Goal: Task Accomplishment & Management: Manage account settings

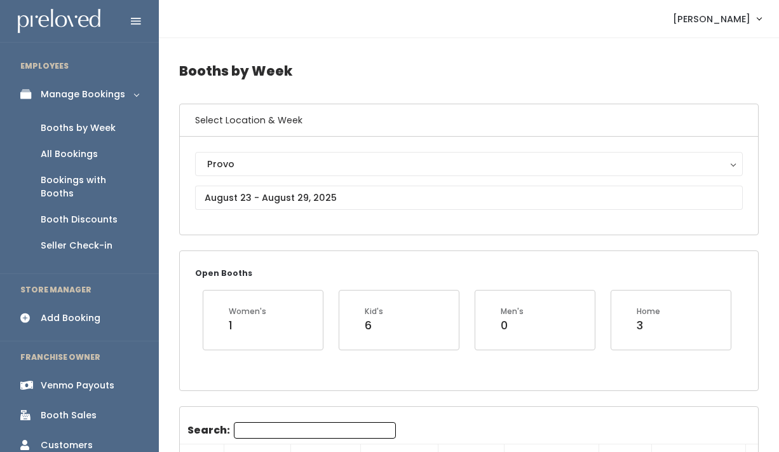
click at [731, 20] on span "[PERSON_NAME]" at bounding box center [711, 19] width 77 height 14
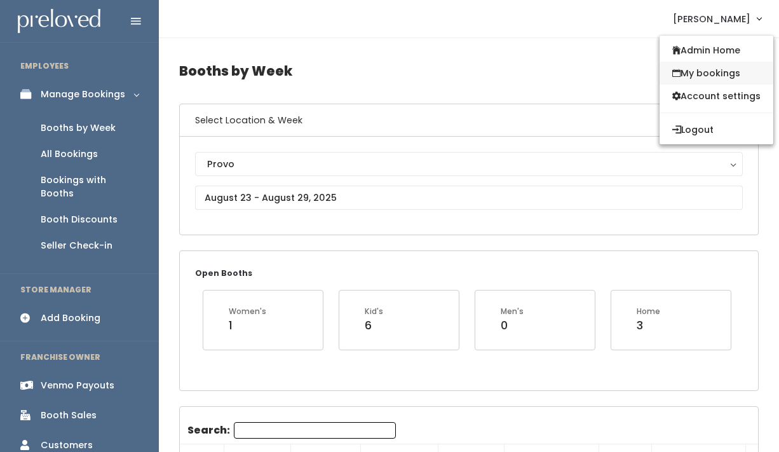
click at [721, 69] on link "My bookings" at bounding box center [716, 73] width 114 height 23
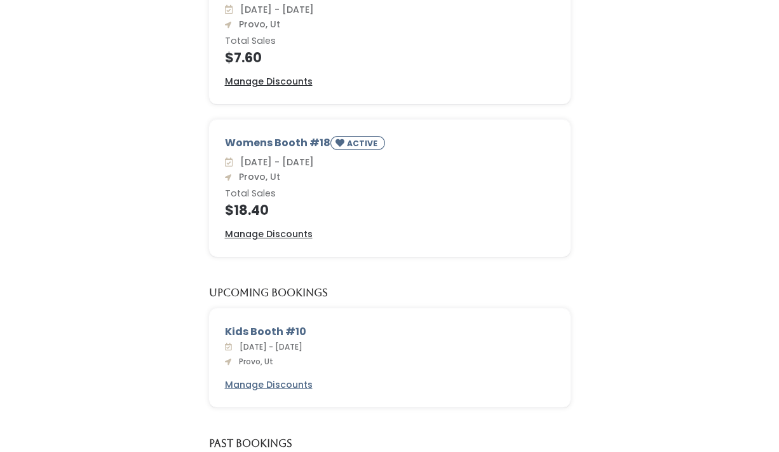
scroll to position [326, 0]
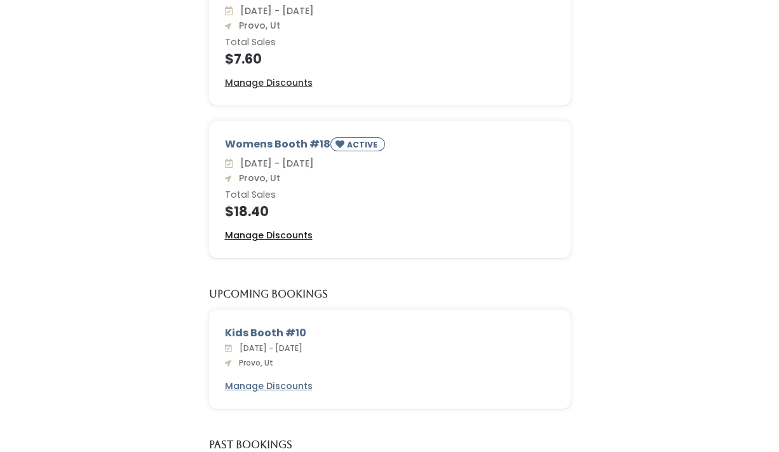
click at [284, 236] on u "Manage Discounts" at bounding box center [269, 235] width 88 height 13
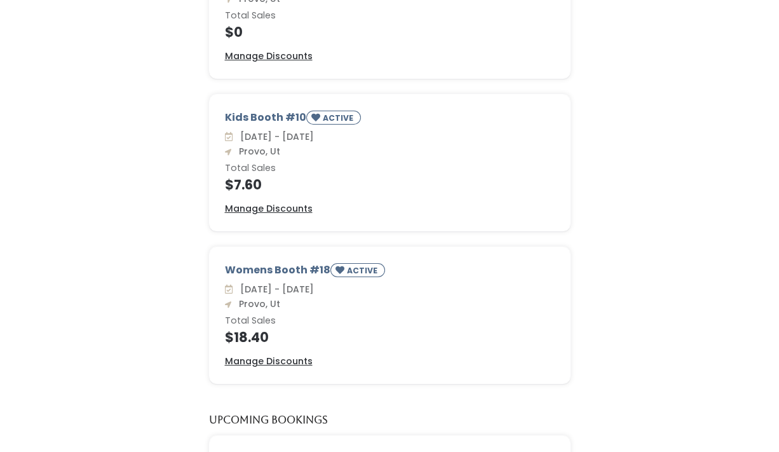
scroll to position [192, 0]
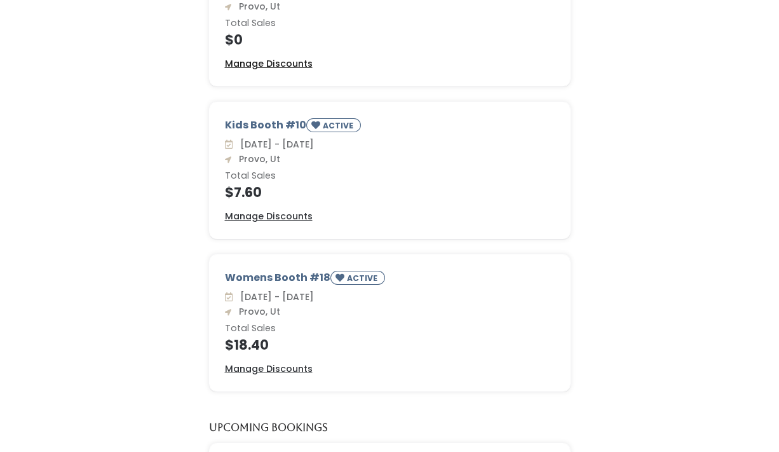
click at [294, 67] on u "Manage Discounts" at bounding box center [269, 63] width 88 height 13
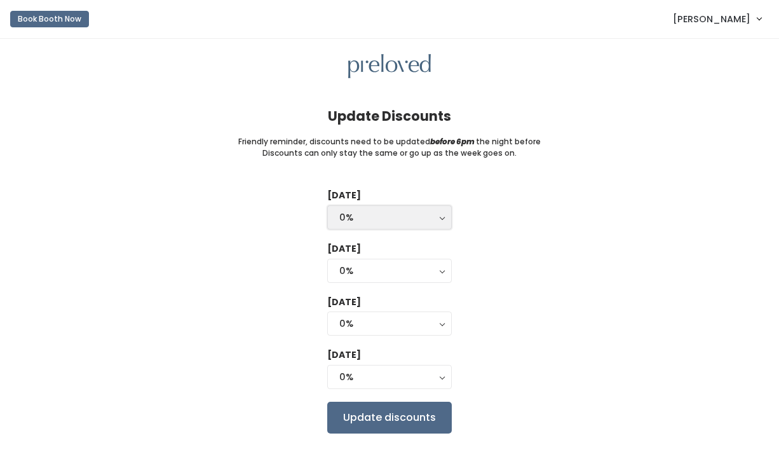
click at [354, 215] on div "0%" at bounding box center [389, 217] width 100 height 14
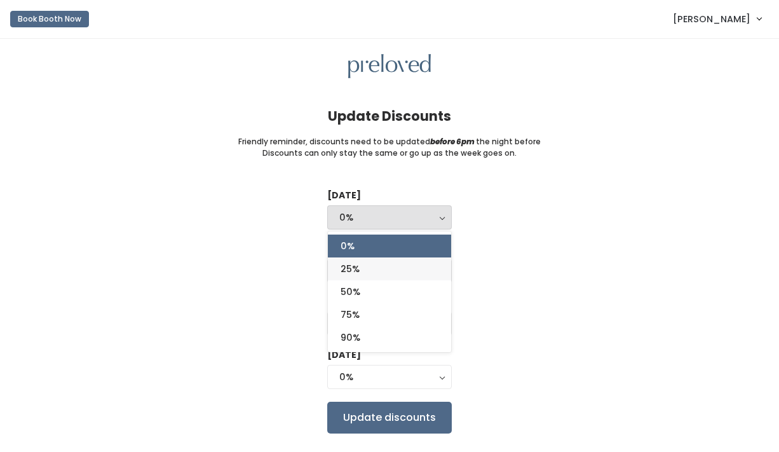
click at [361, 271] on link "25%" at bounding box center [389, 268] width 123 height 23
select select "25%"
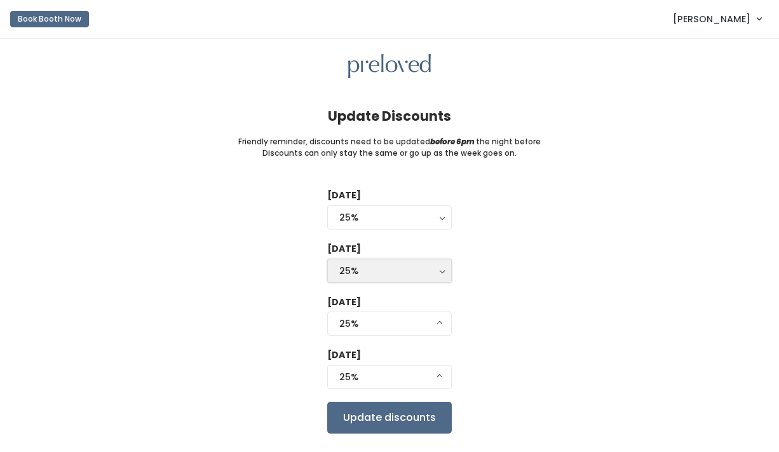
click at [372, 273] on div "25%" at bounding box center [389, 271] width 100 height 14
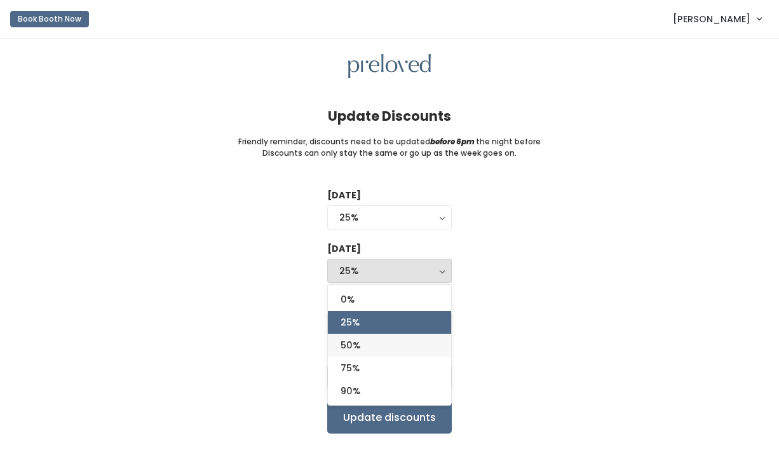
click at [363, 343] on link "50%" at bounding box center [389, 345] width 123 height 23
select select "50%"
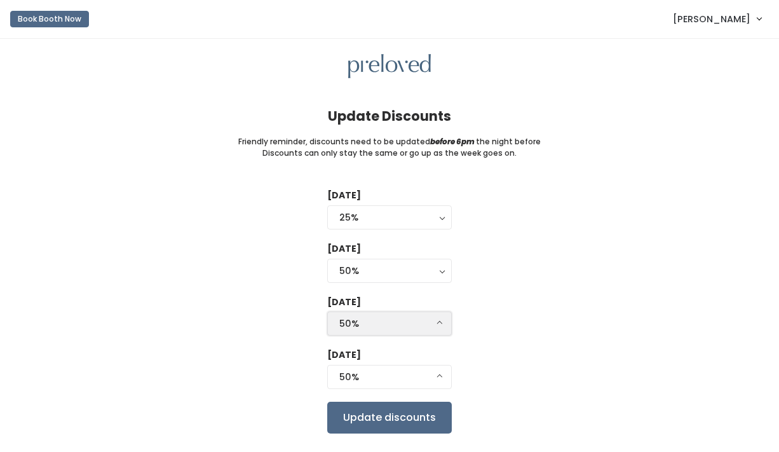
click at [364, 326] on div "50%" at bounding box center [389, 323] width 100 height 14
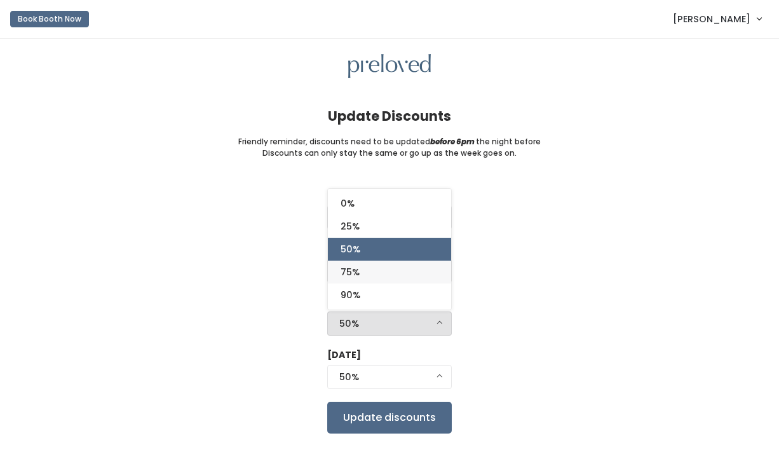
click at [366, 272] on link "75%" at bounding box center [389, 271] width 123 height 23
select select "75%"
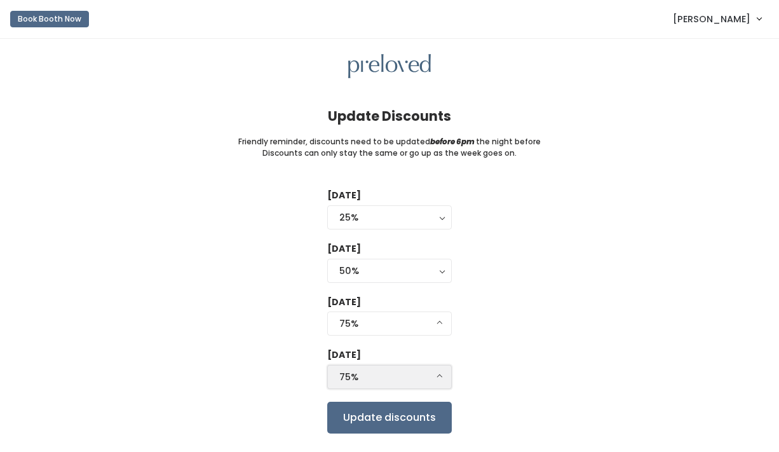
click at [357, 376] on div "75%" at bounding box center [389, 377] width 100 height 14
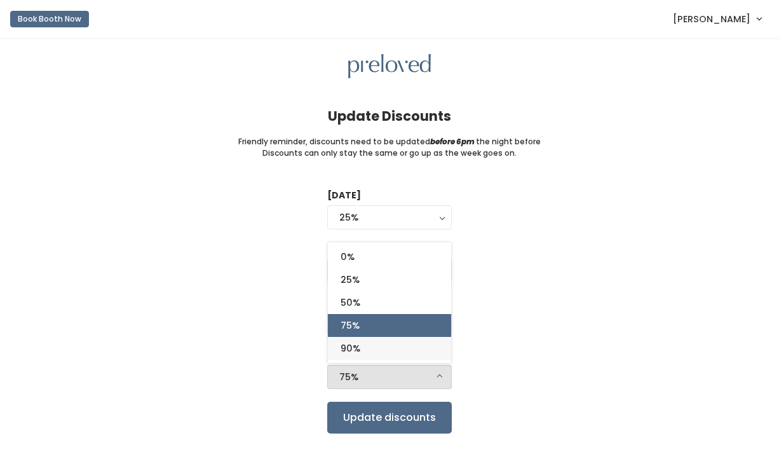
click at [362, 349] on link "90%" at bounding box center [389, 348] width 123 height 23
select select "90%"
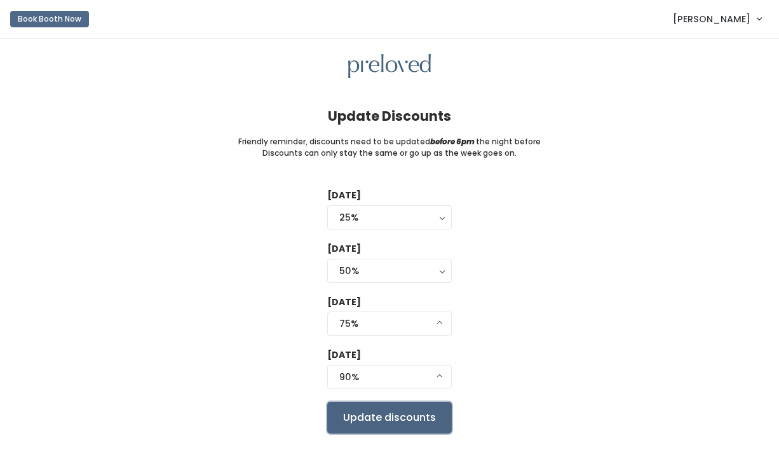
click at [399, 428] on input "Update discounts" at bounding box center [389, 417] width 125 height 32
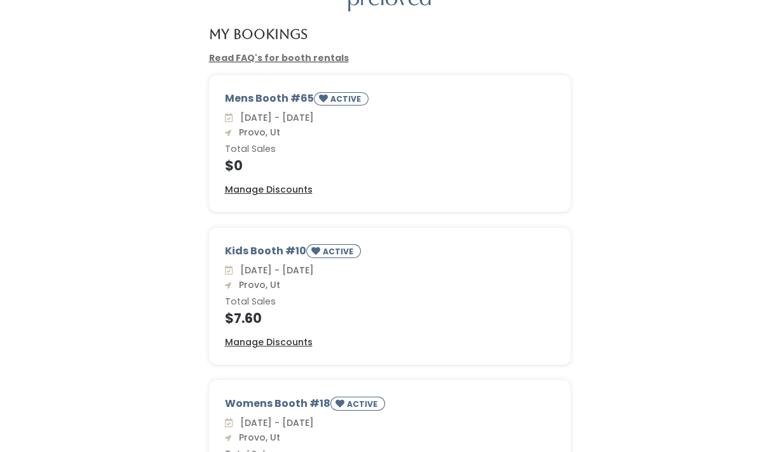
scroll to position [68, 0]
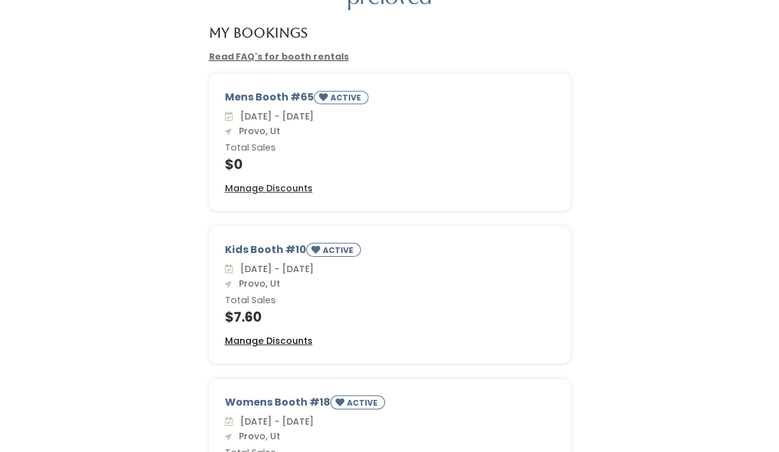
click at [287, 340] on u "Manage Discounts" at bounding box center [269, 340] width 88 height 13
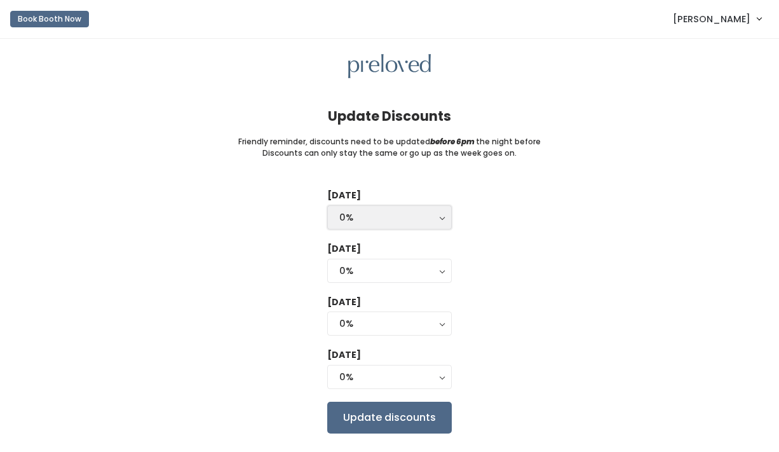
click at [391, 229] on button "0%" at bounding box center [389, 217] width 125 height 24
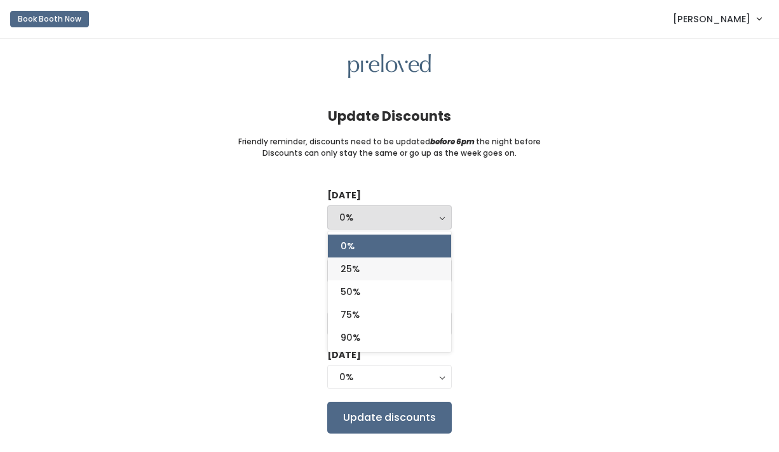
click at [368, 264] on link "25%" at bounding box center [389, 268] width 123 height 23
select select "25%"
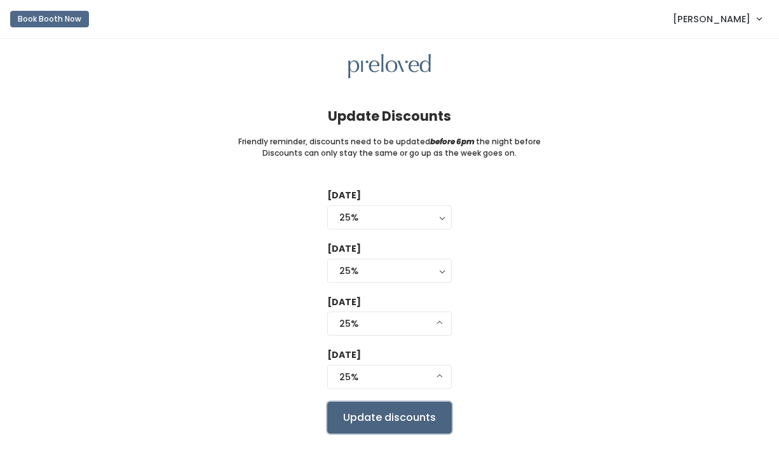
click at [379, 417] on input "Update discounts" at bounding box center [389, 417] width 125 height 32
